Goal: Check status: Check status

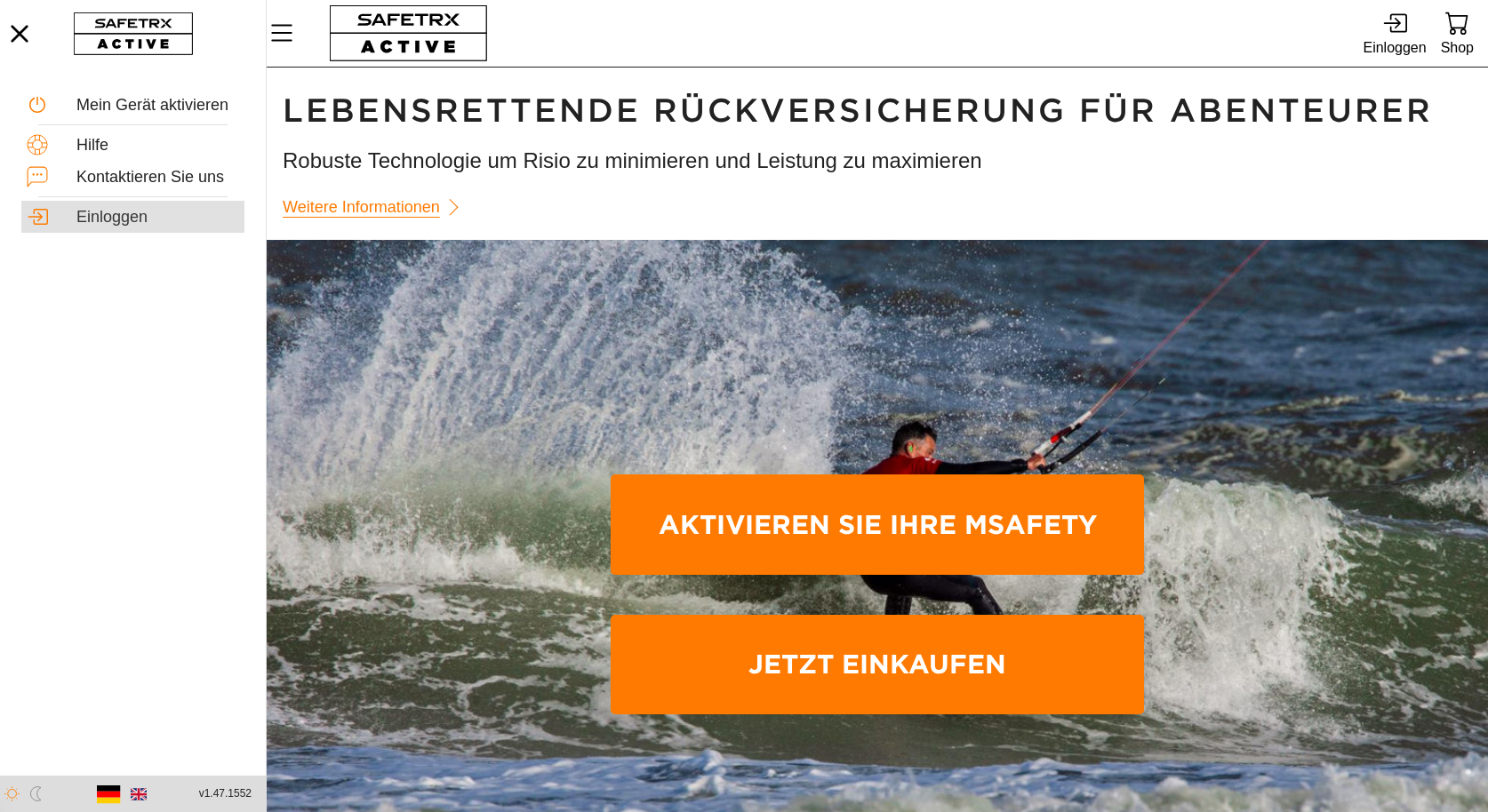
click at [126, 227] on div "Einloggen" at bounding box center [157, 218] width 162 height 20
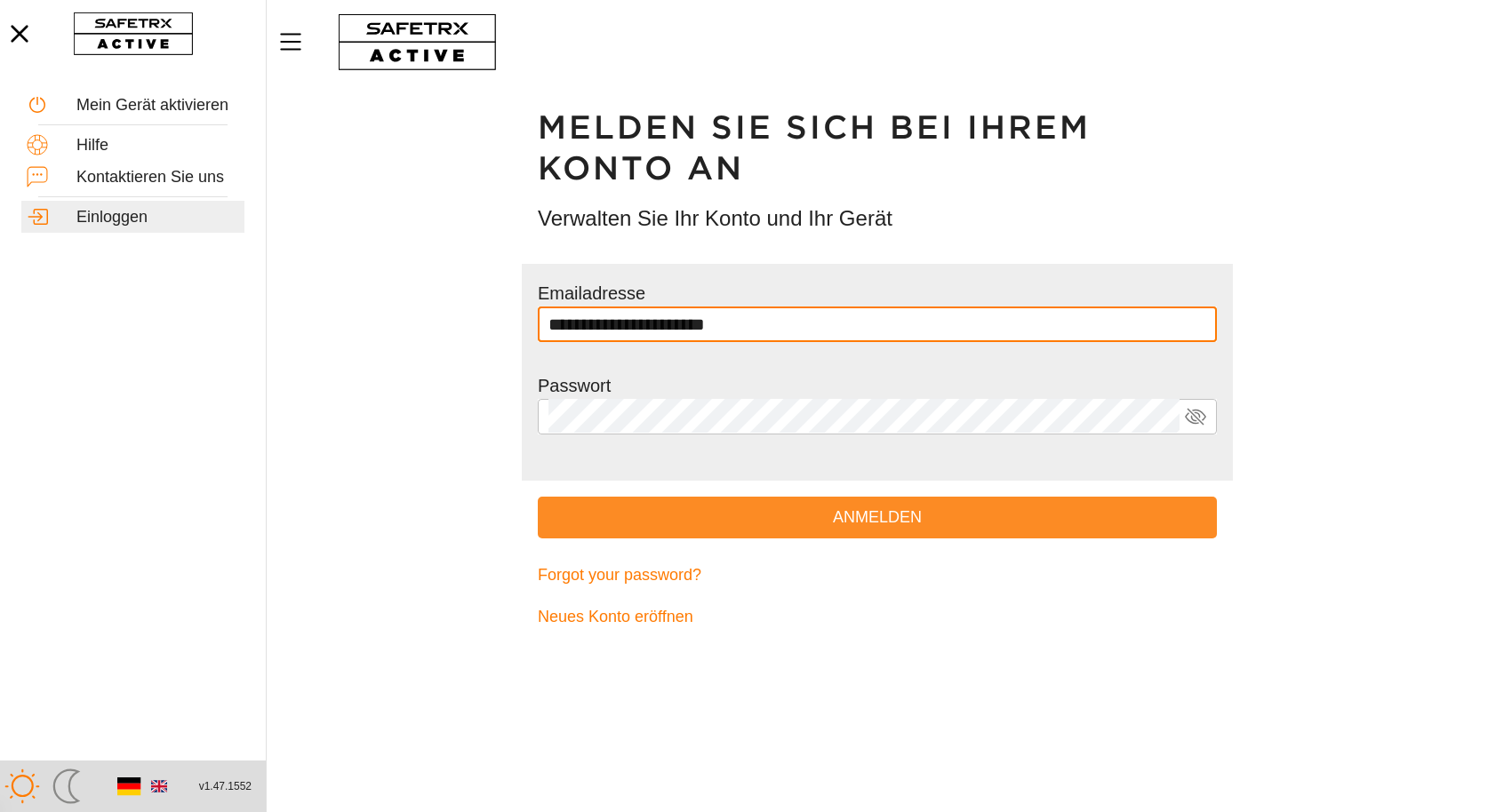
type input "**********"
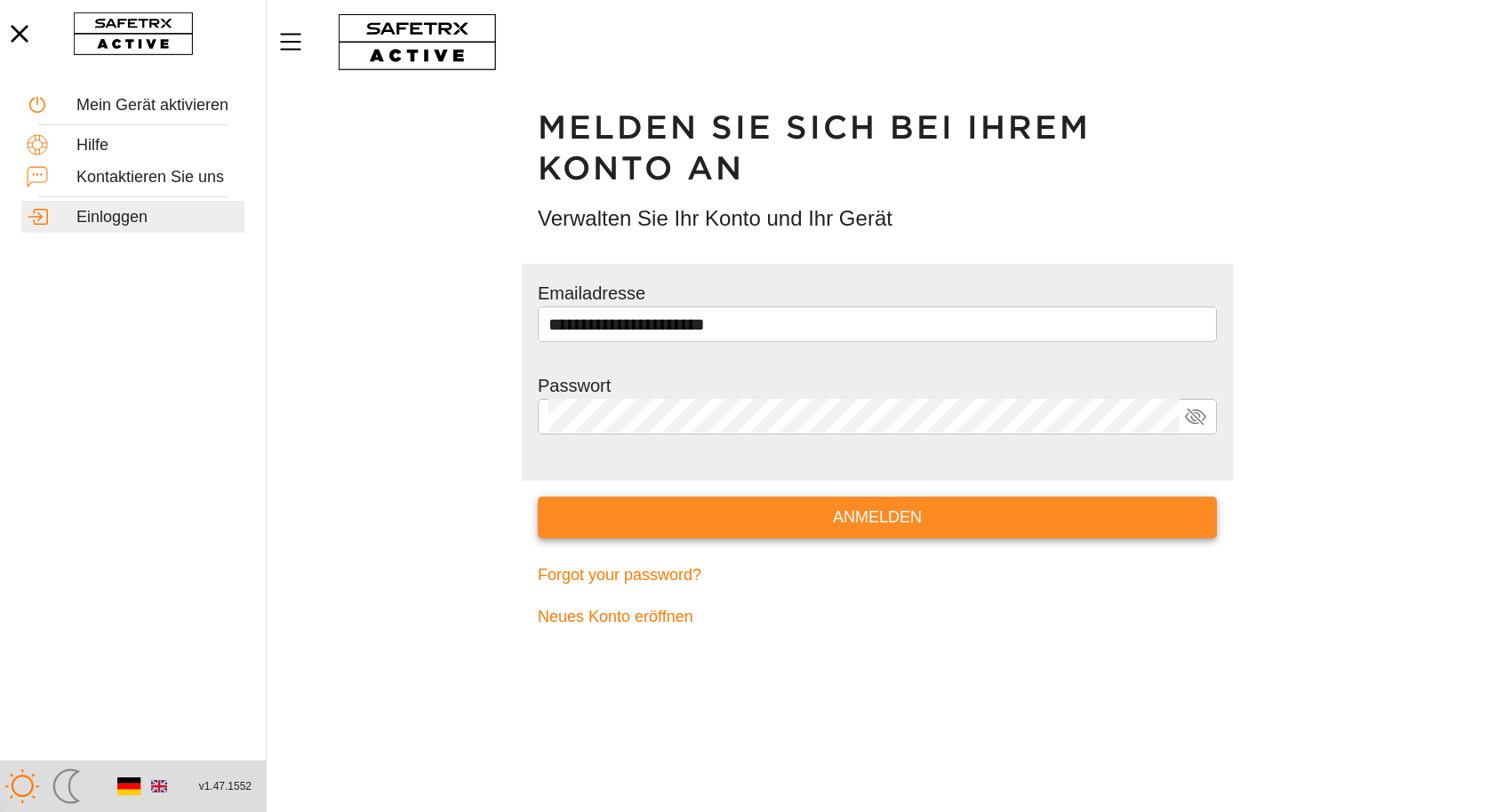
click at [877, 517] on span "Anmelden" at bounding box center [877, 517] width 651 height 28
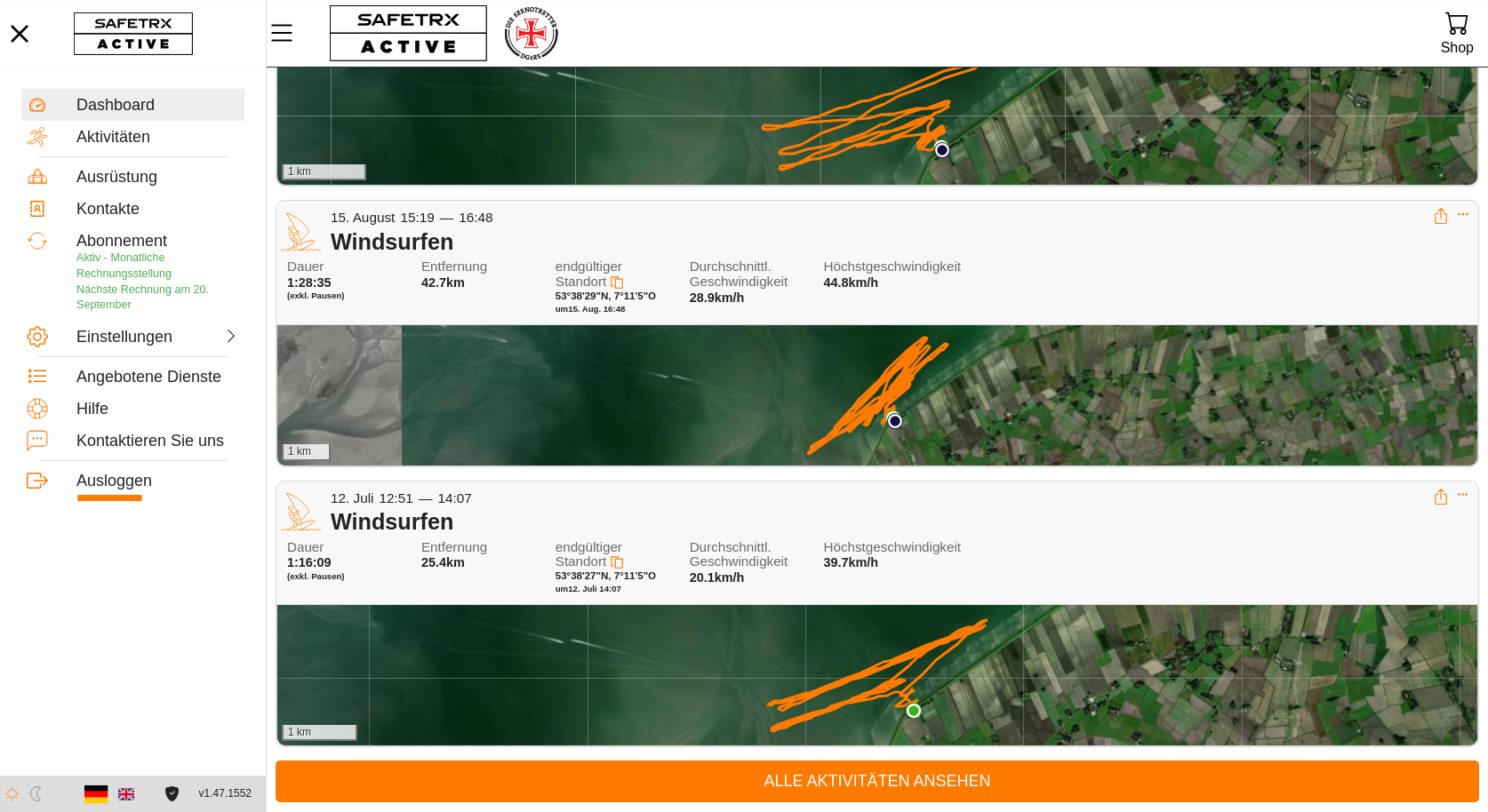
scroll to position [372, 0]
click at [771, 325] on div "1 km" at bounding box center [877, 395] width 1200 height 140
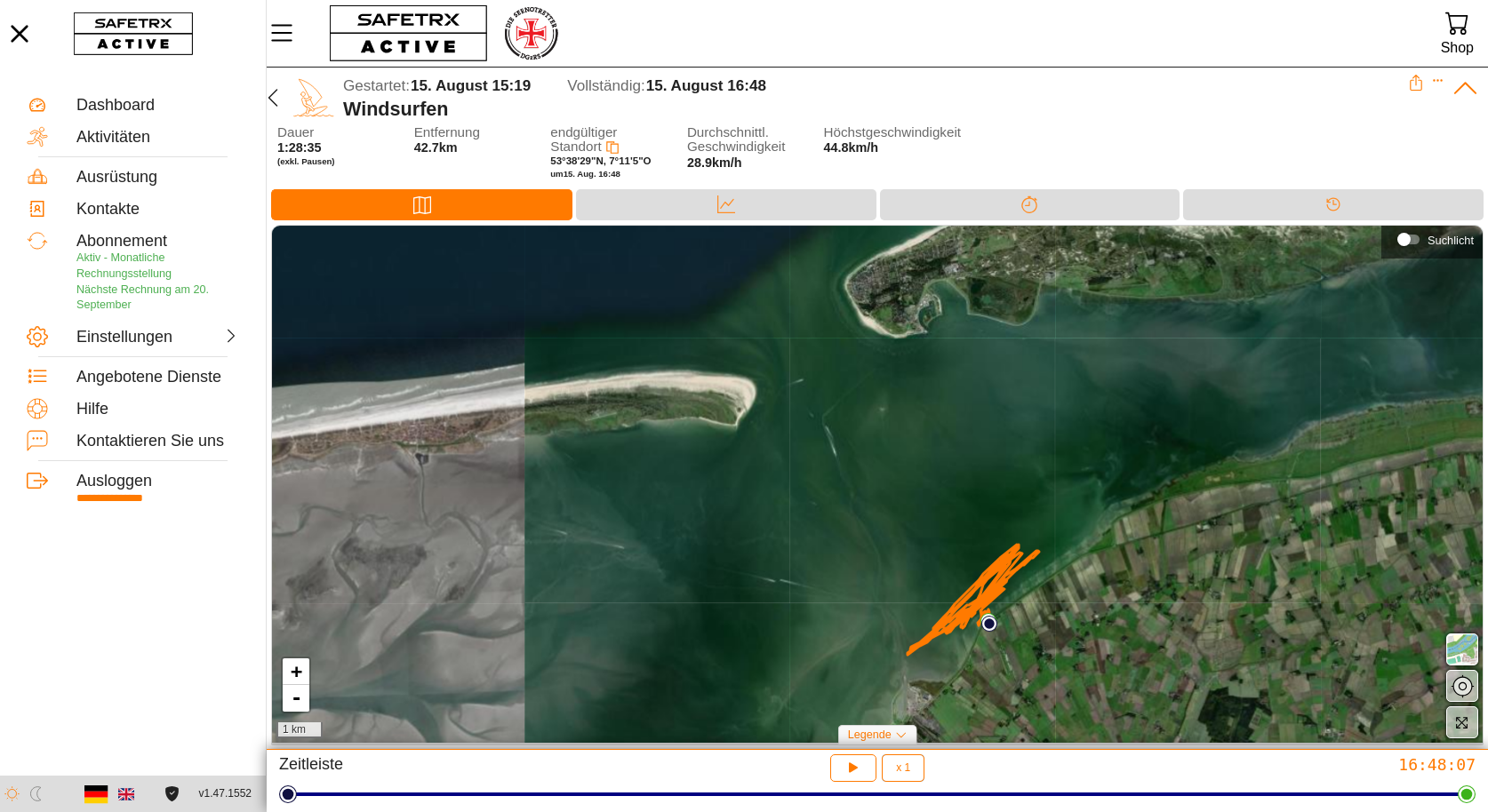
drag, startPoint x: 1189, startPoint y: 418, endPoint x: 1198, endPoint y: 609, distance: 191.2
click at [1198, 609] on div "+ - 1 km" at bounding box center [877, 484] width 1211 height 518
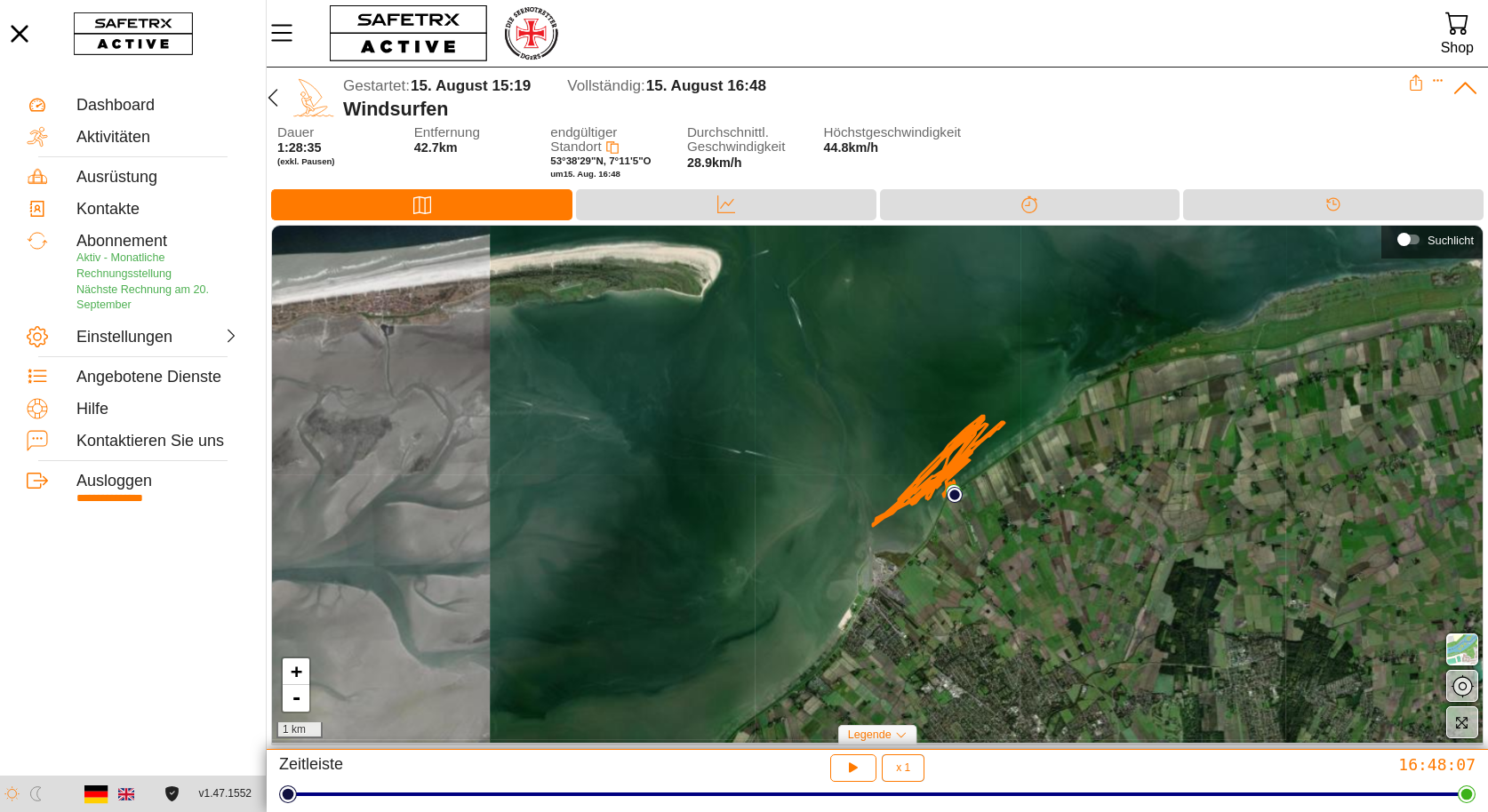
drag, startPoint x: 1193, startPoint y: 615, endPoint x: 1158, endPoint y: 486, distance: 133.7
click at [1158, 486] on div "+ - 1 km" at bounding box center [877, 484] width 1211 height 518
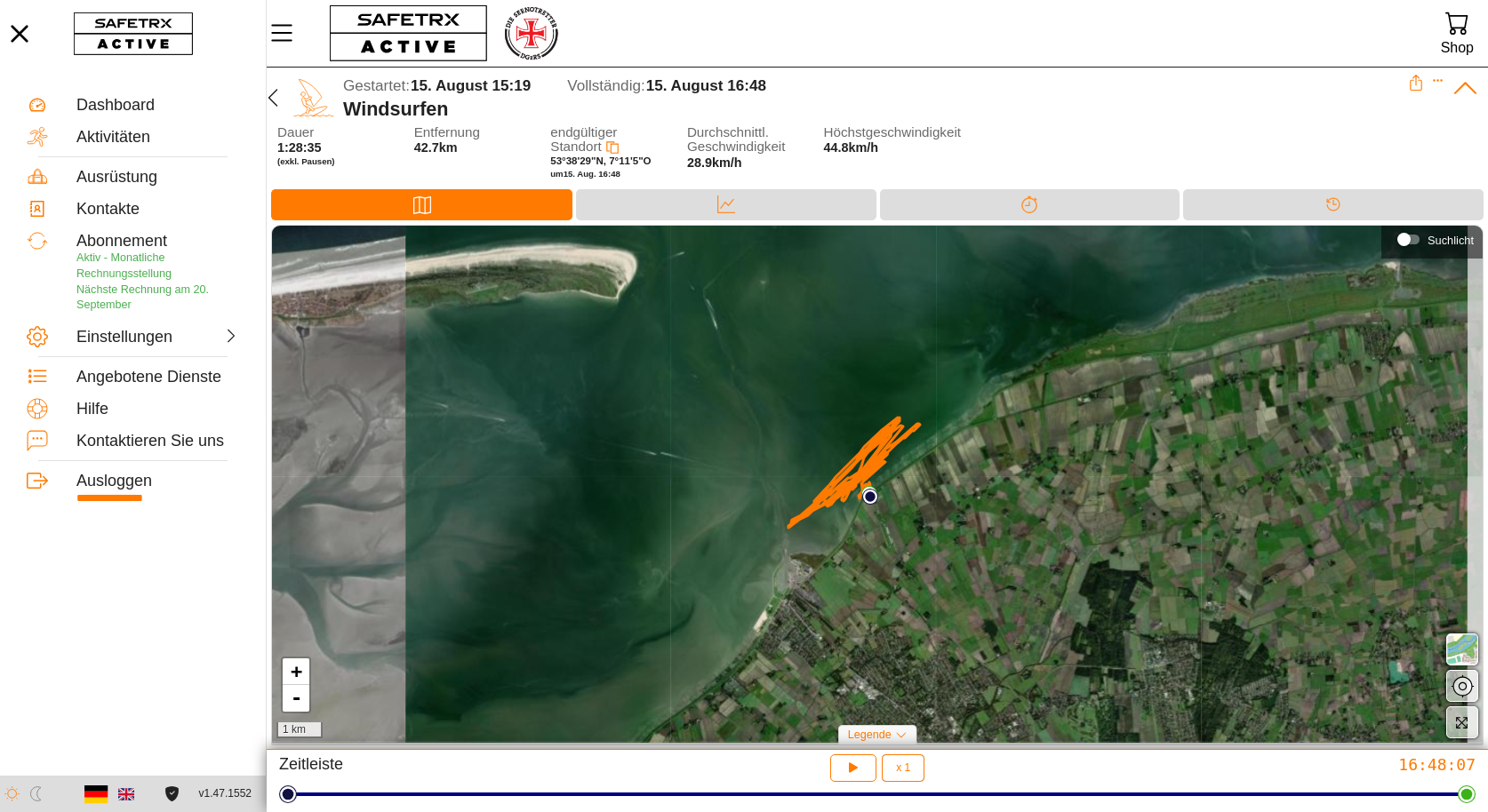
drag, startPoint x: 1158, startPoint y: 486, endPoint x: 1073, endPoint y: 488, distance: 85.0
click at [1073, 488] on div "+ - 1 km" at bounding box center [877, 484] width 1211 height 518
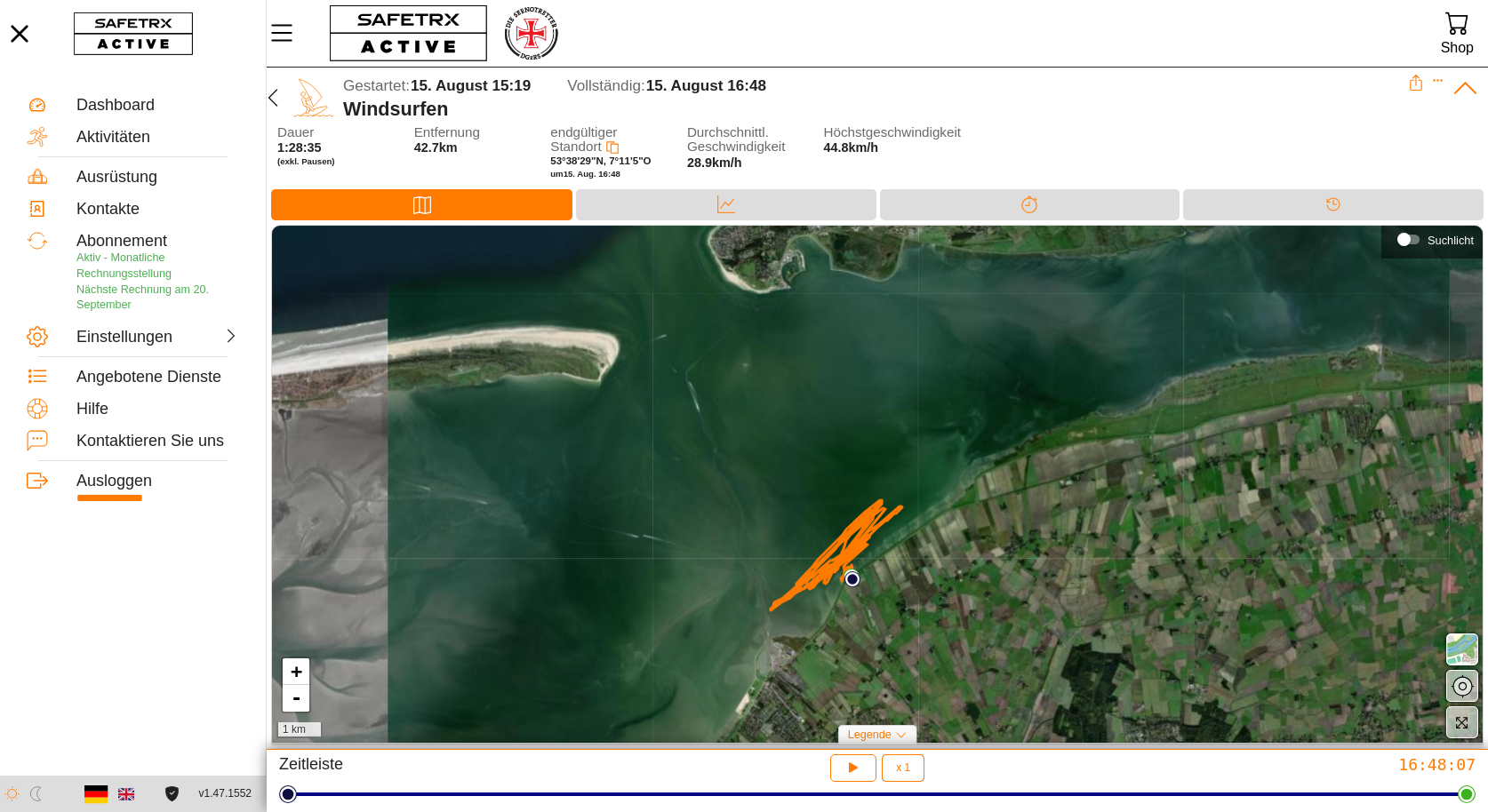
drag, startPoint x: 1073, startPoint y: 487, endPoint x: 1055, endPoint y: 570, distance: 84.9
click at [1055, 570] on div "+ - 1 km" at bounding box center [877, 484] width 1211 height 518
click at [864, 770] on button "button" at bounding box center [853, 768] width 47 height 28
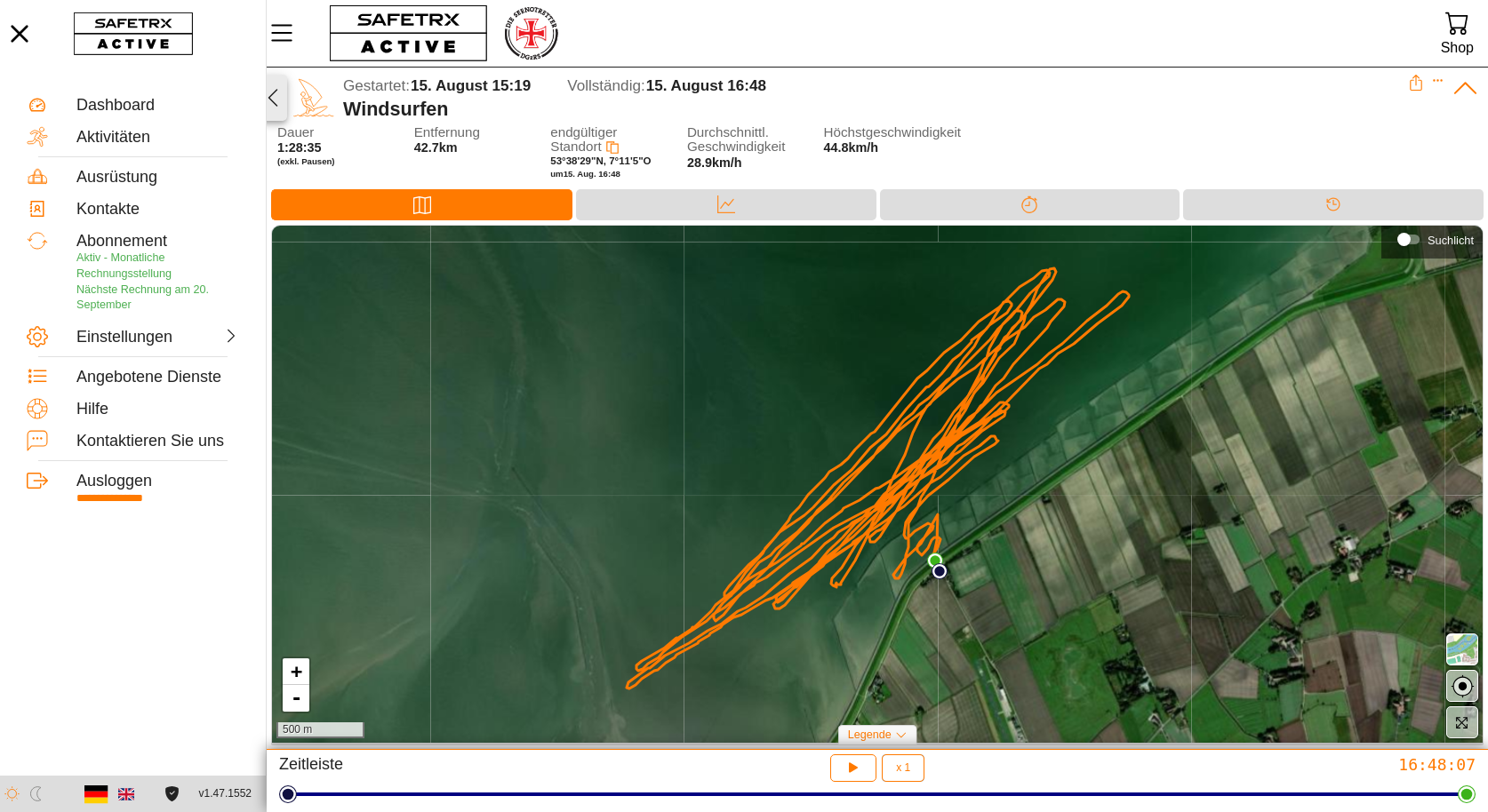
click at [279, 99] on icon "button" at bounding box center [273, 98] width 22 height 22
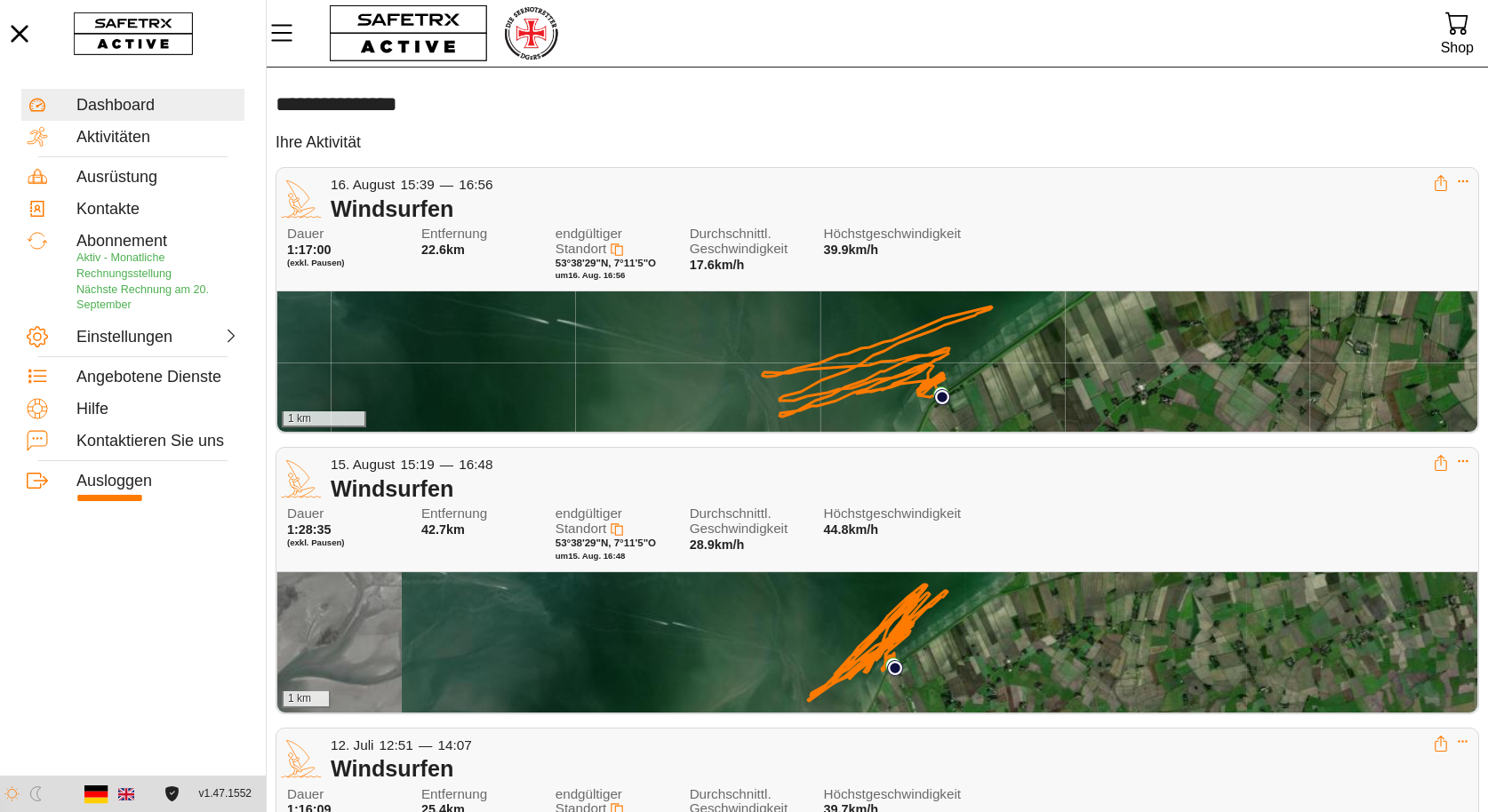
click at [1024, 219] on div "Windsurfen" at bounding box center [881, 209] width 1102 height 27
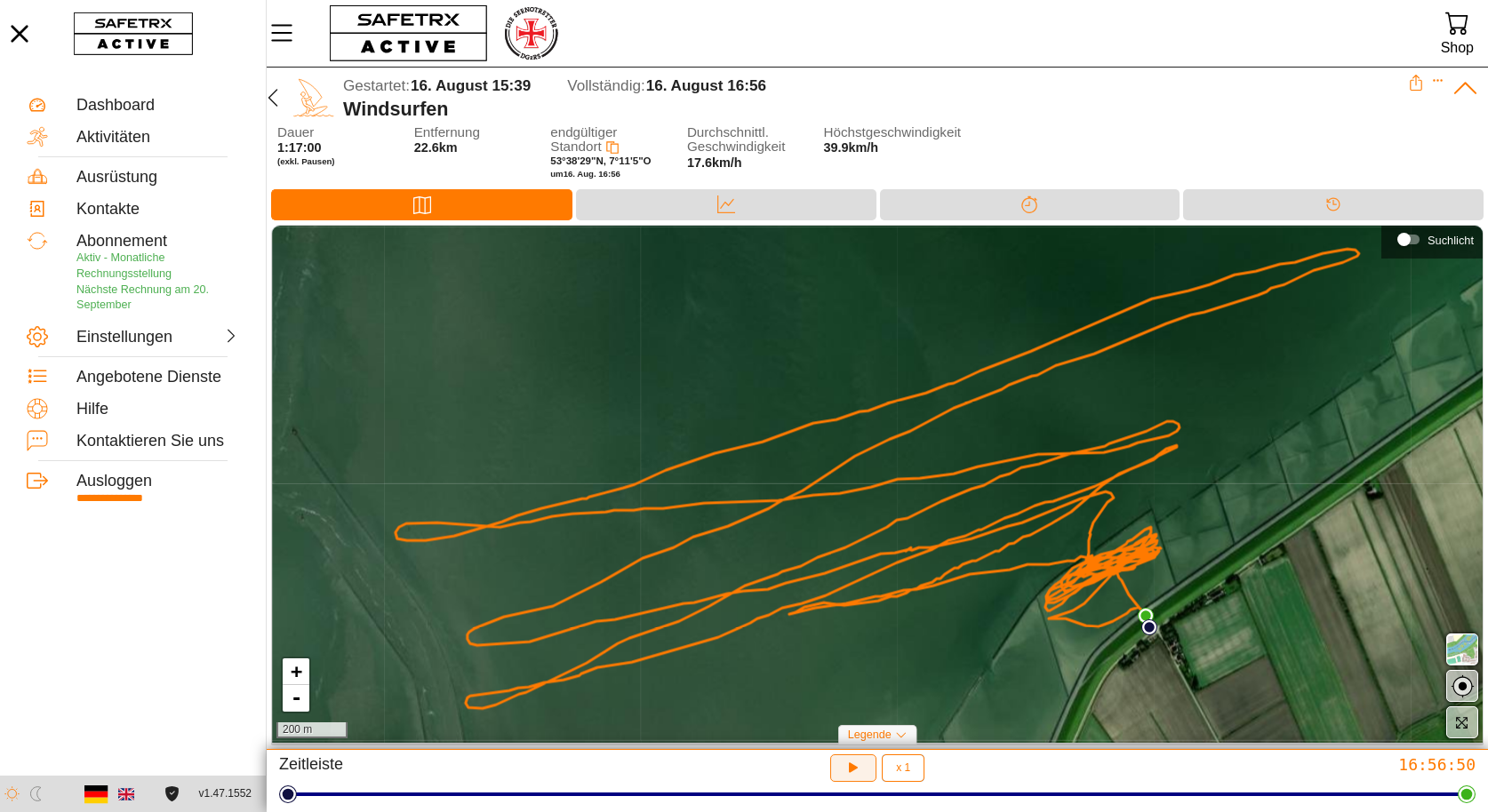
click at [856, 773] on icon "button" at bounding box center [853, 768] width 19 height 19
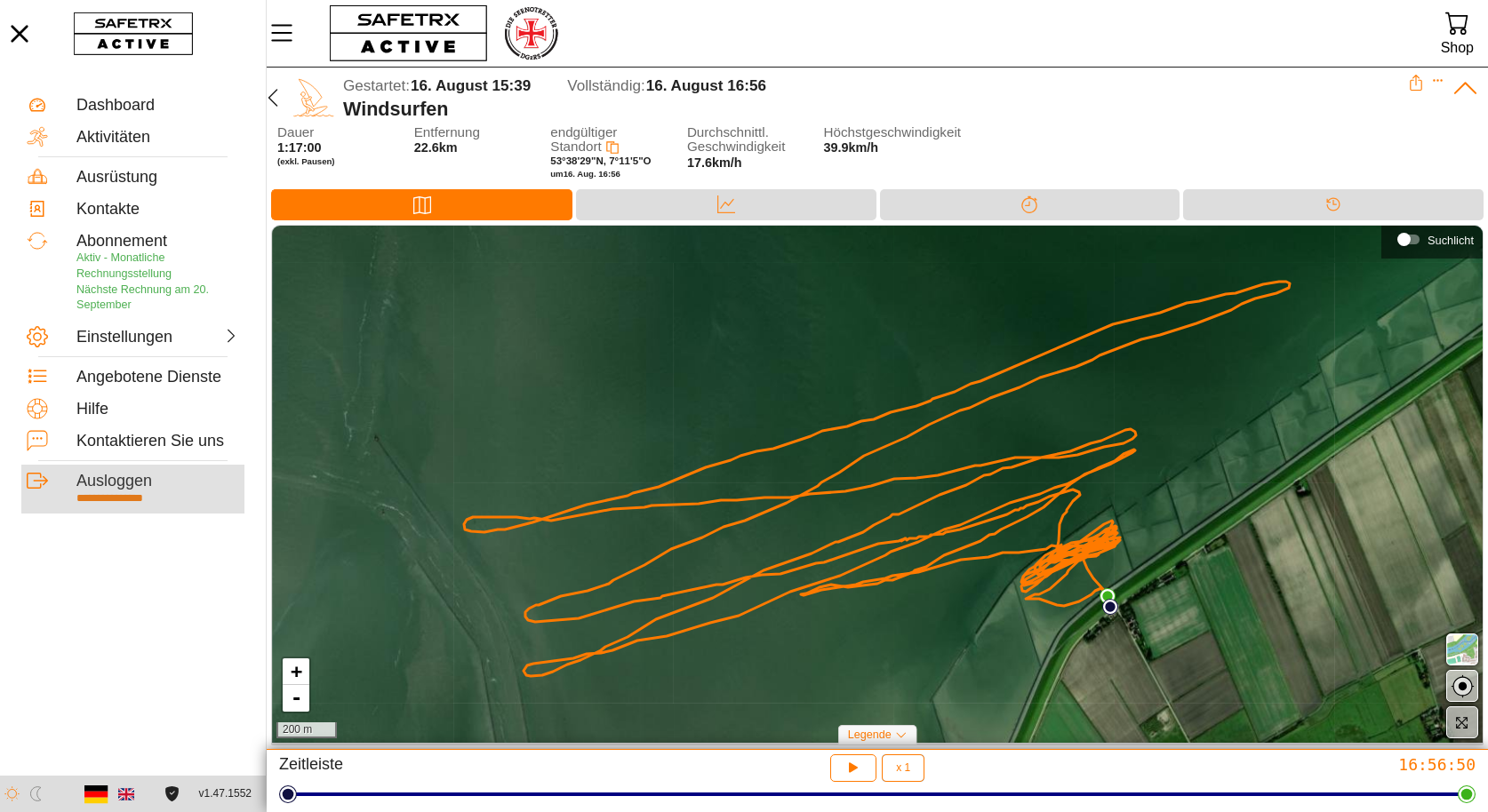
click at [141, 492] on div "Ausloggen" at bounding box center [157, 482] width 162 height 20
